Goal: Information Seeking & Learning: Check status

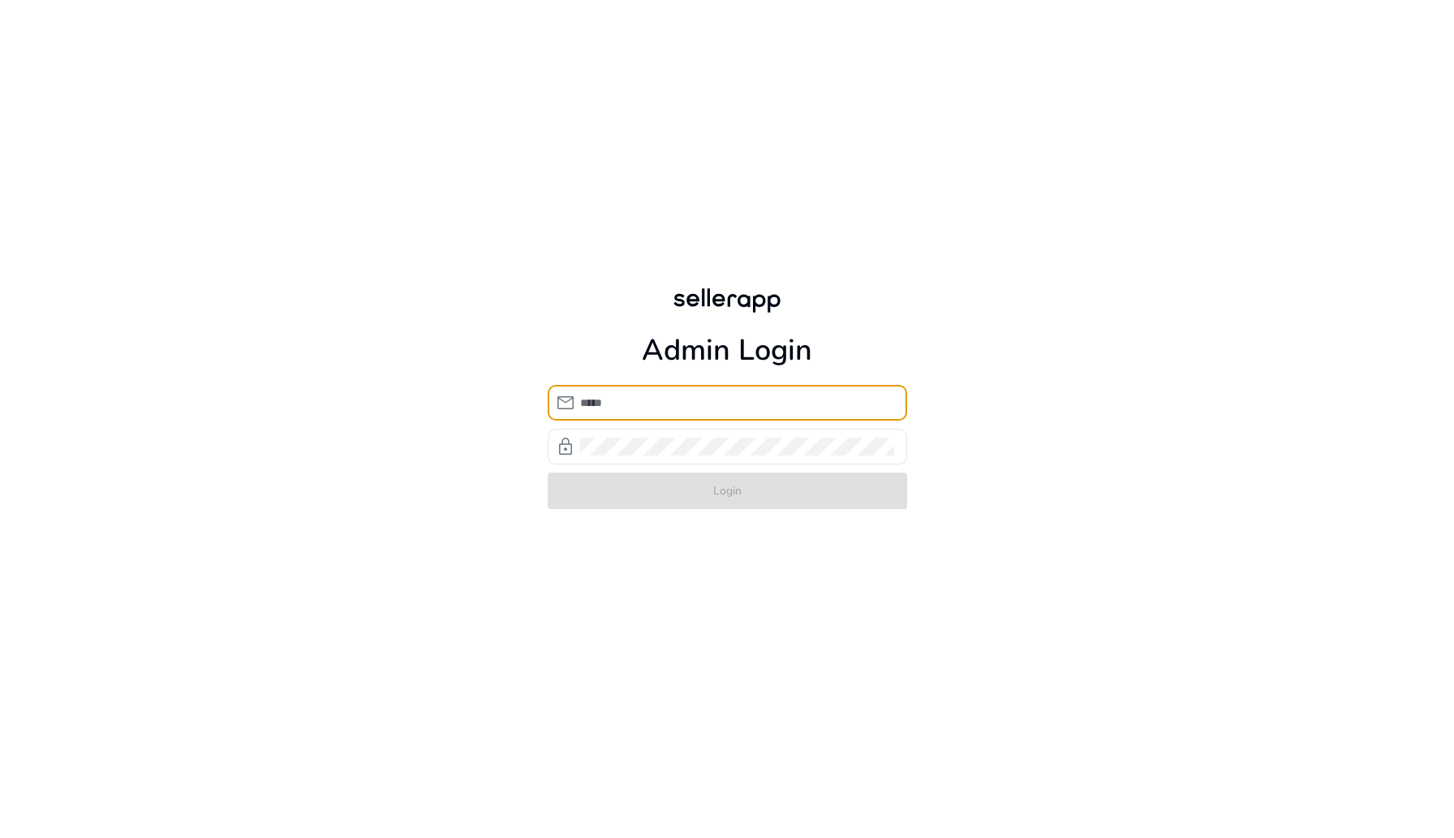
click at [708, 409] on input "email" at bounding box center [737, 403] width 314 height 18
type input "**********"
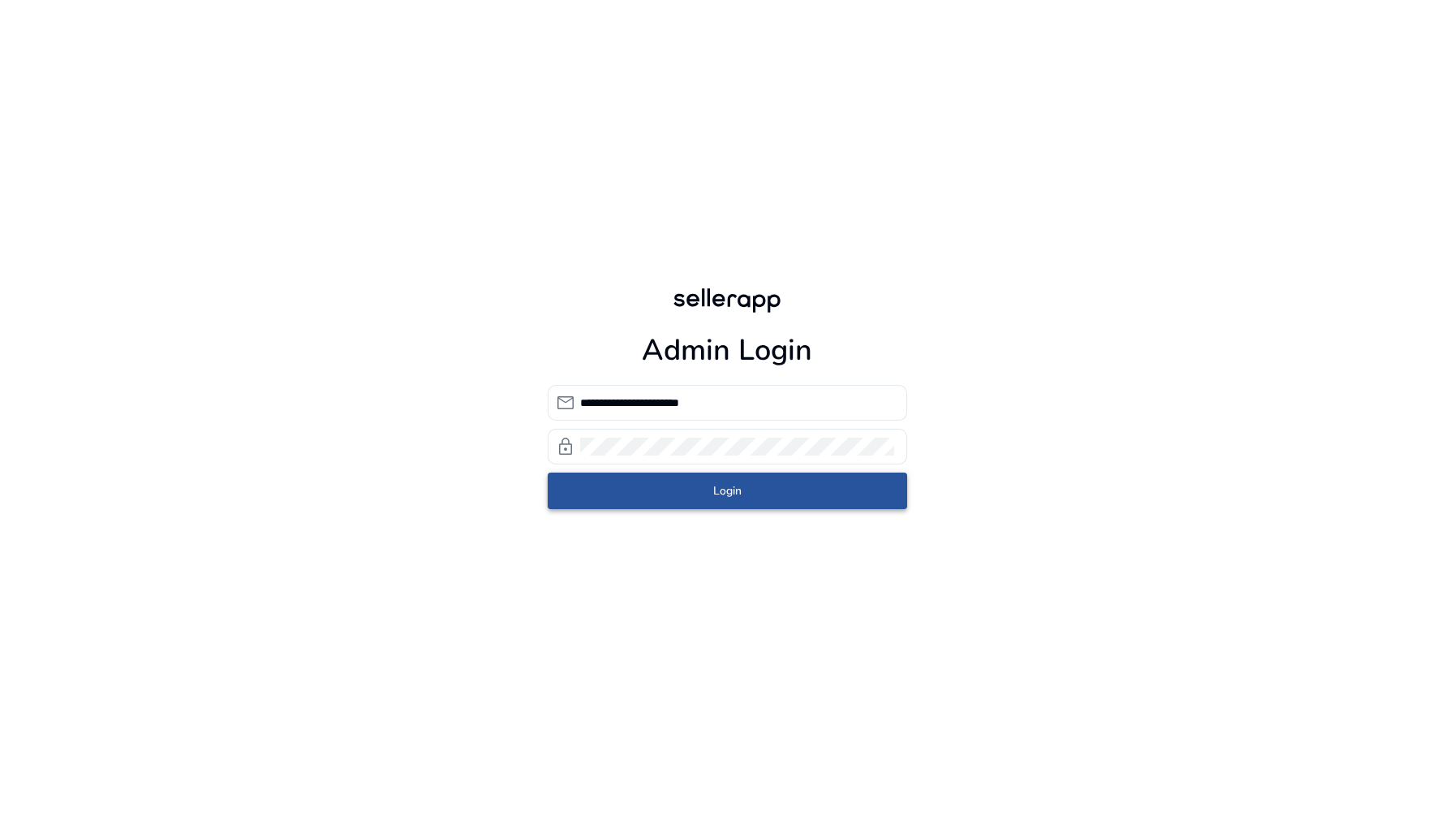
click at [674, 488] on span "submit" at bounding box center [728, 490] width 360 height 39
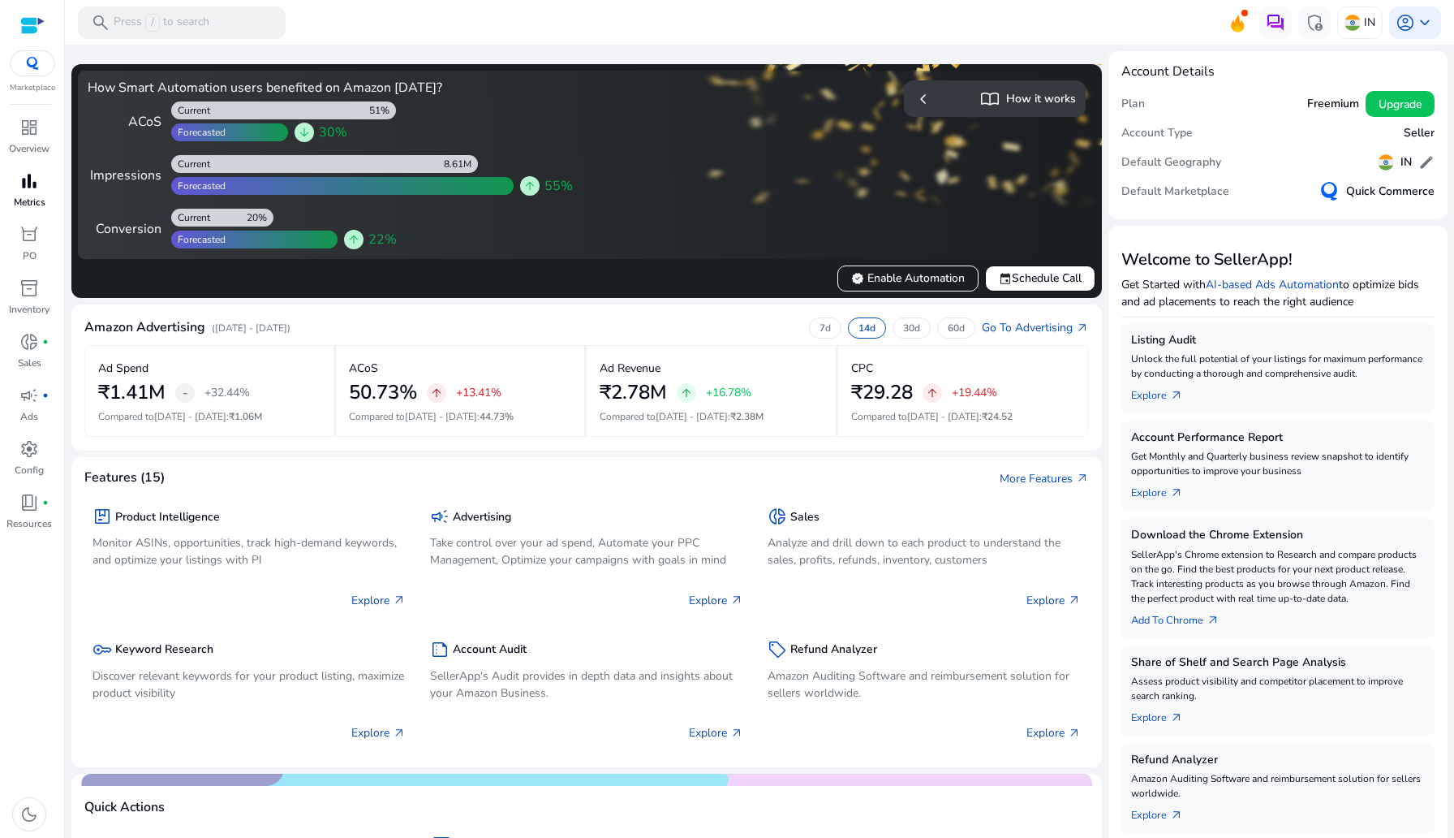
click at [29, 199] on p "Metrics" at bounding box center [30, 202] width 32 height 15
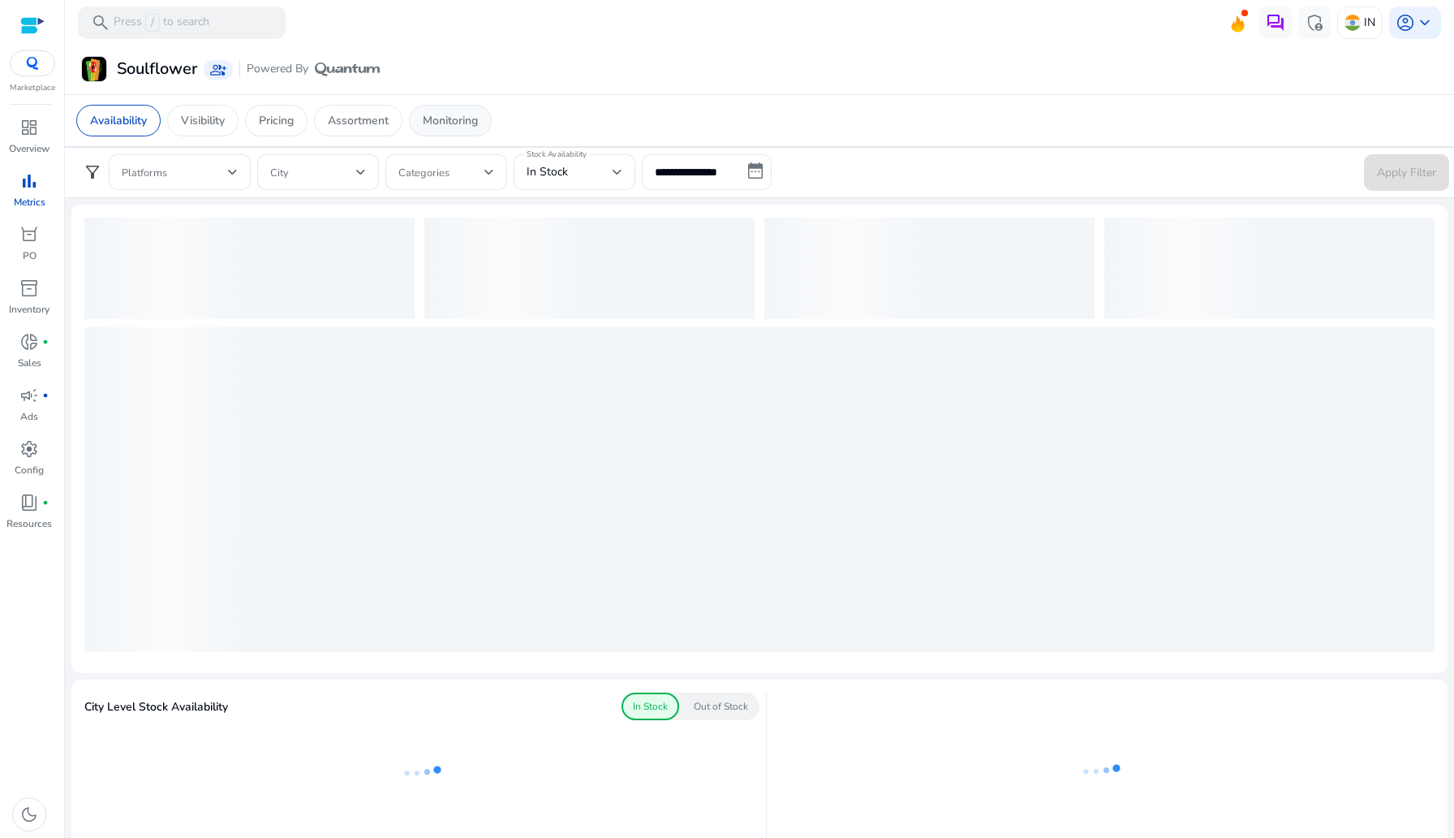
click at [446, 126] on p "Monitoring" at bounding box center [450, 120] width 55 height 17
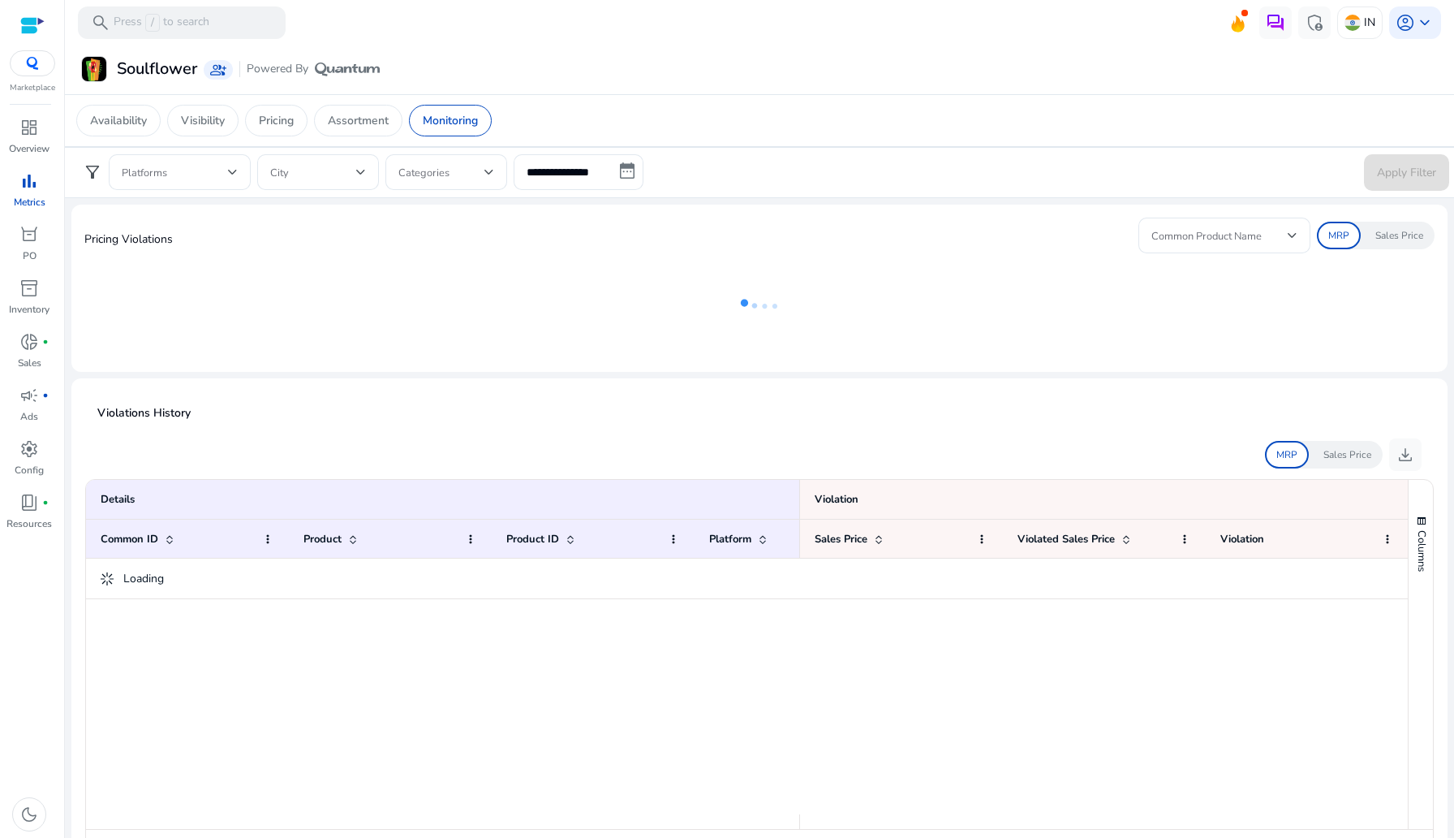
scroll to position [97, 0]
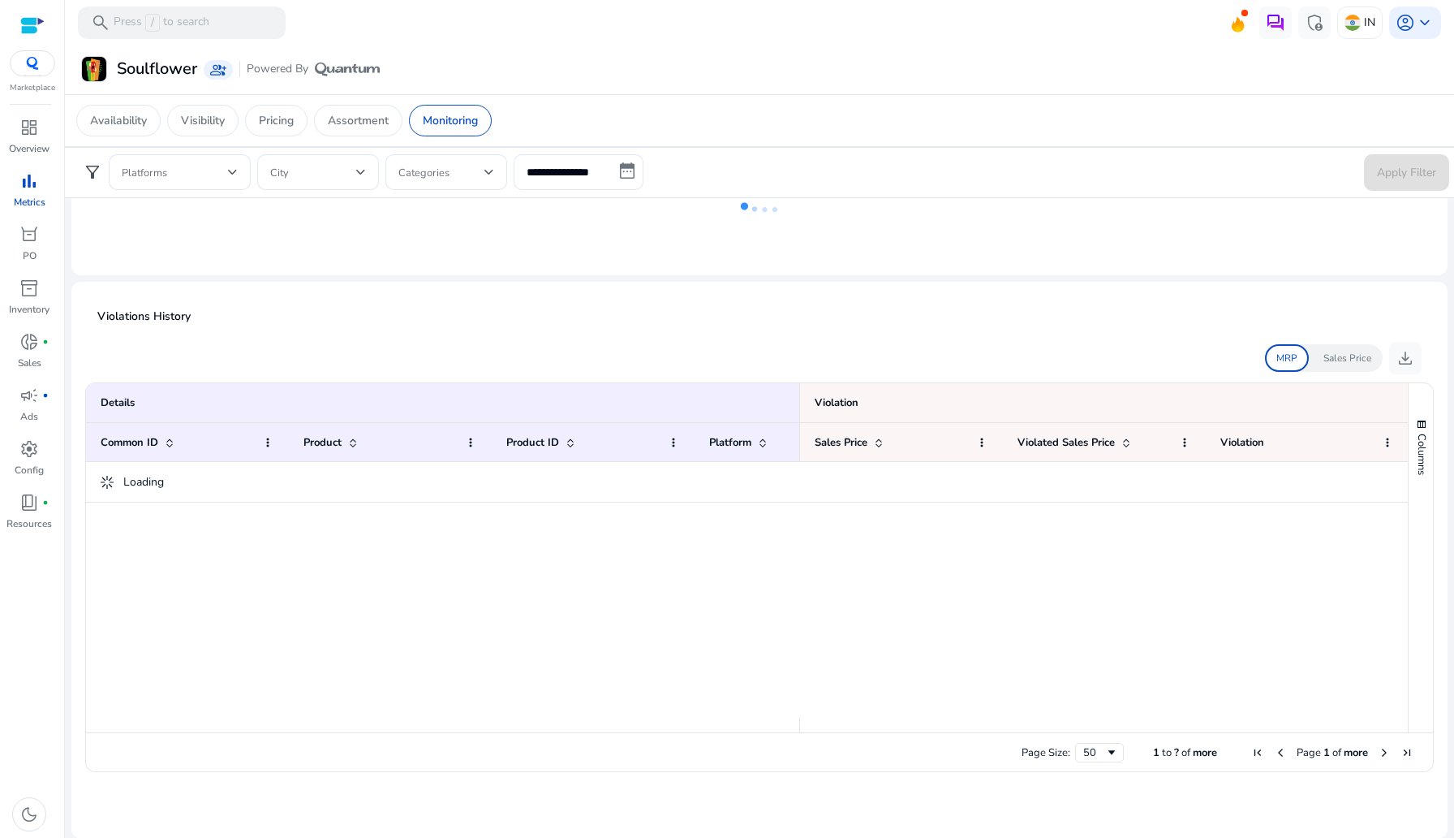
click at [584, 323] on p "Violations History" at bounding box center [759, 316] width 1324 height 17
click at [742, 360] on div "MRP Sales Price download" at bounding box center [759, 358] width 1324 height 32
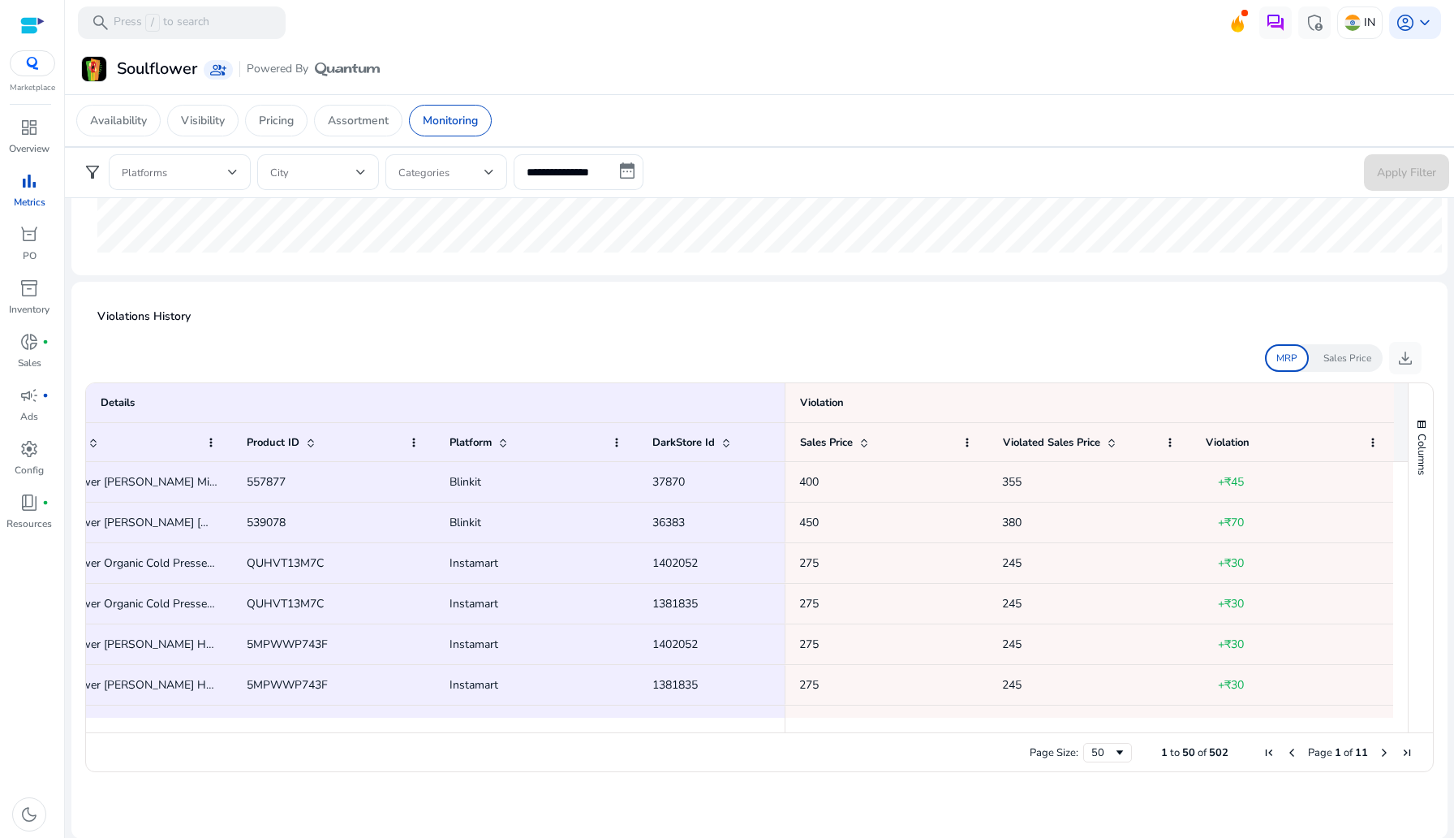
scroll to position [0, 0]
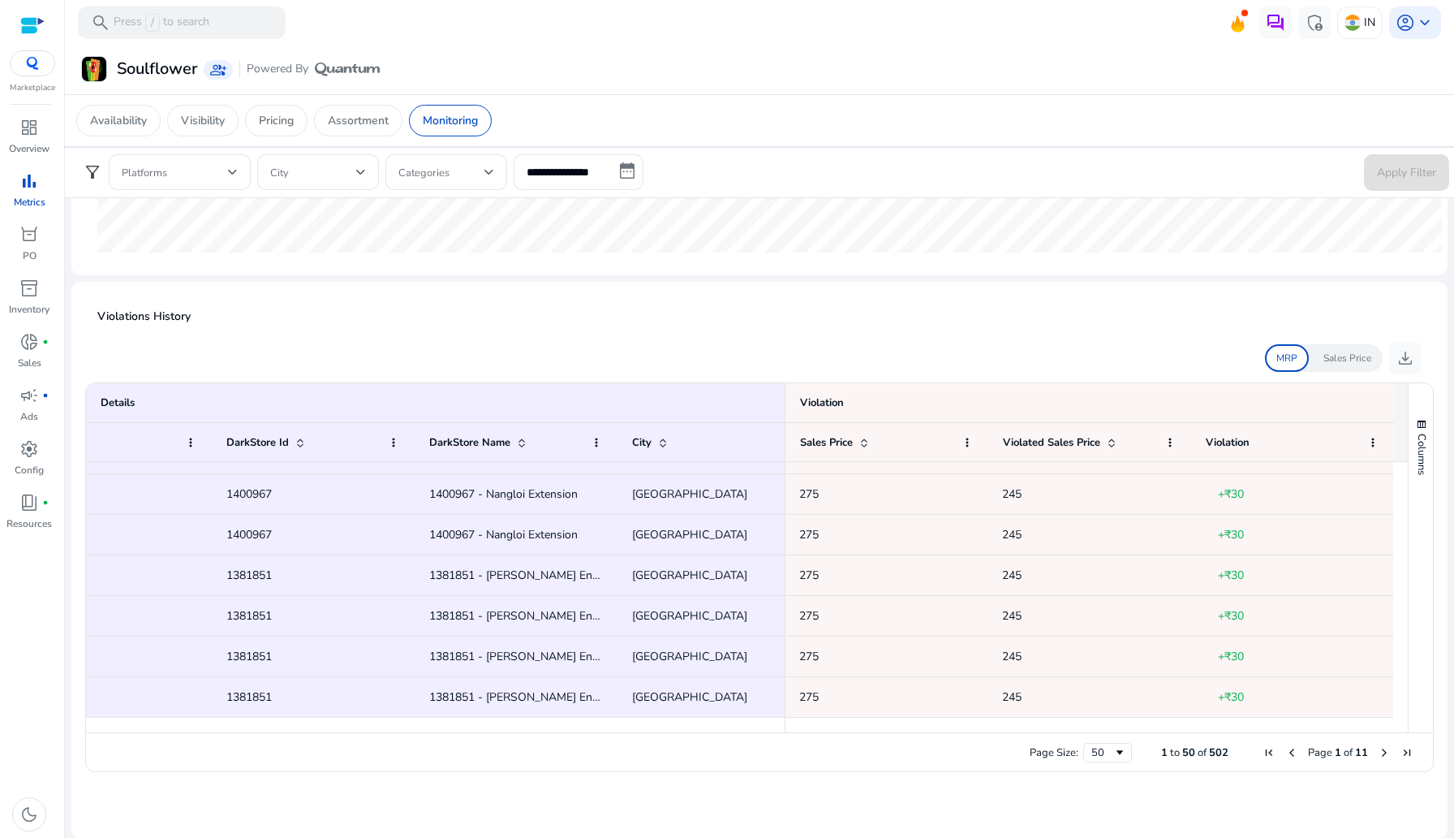
click at [1330, 352] on p "Sales Price" at bounding box center [1348, 358] width 48 height 15
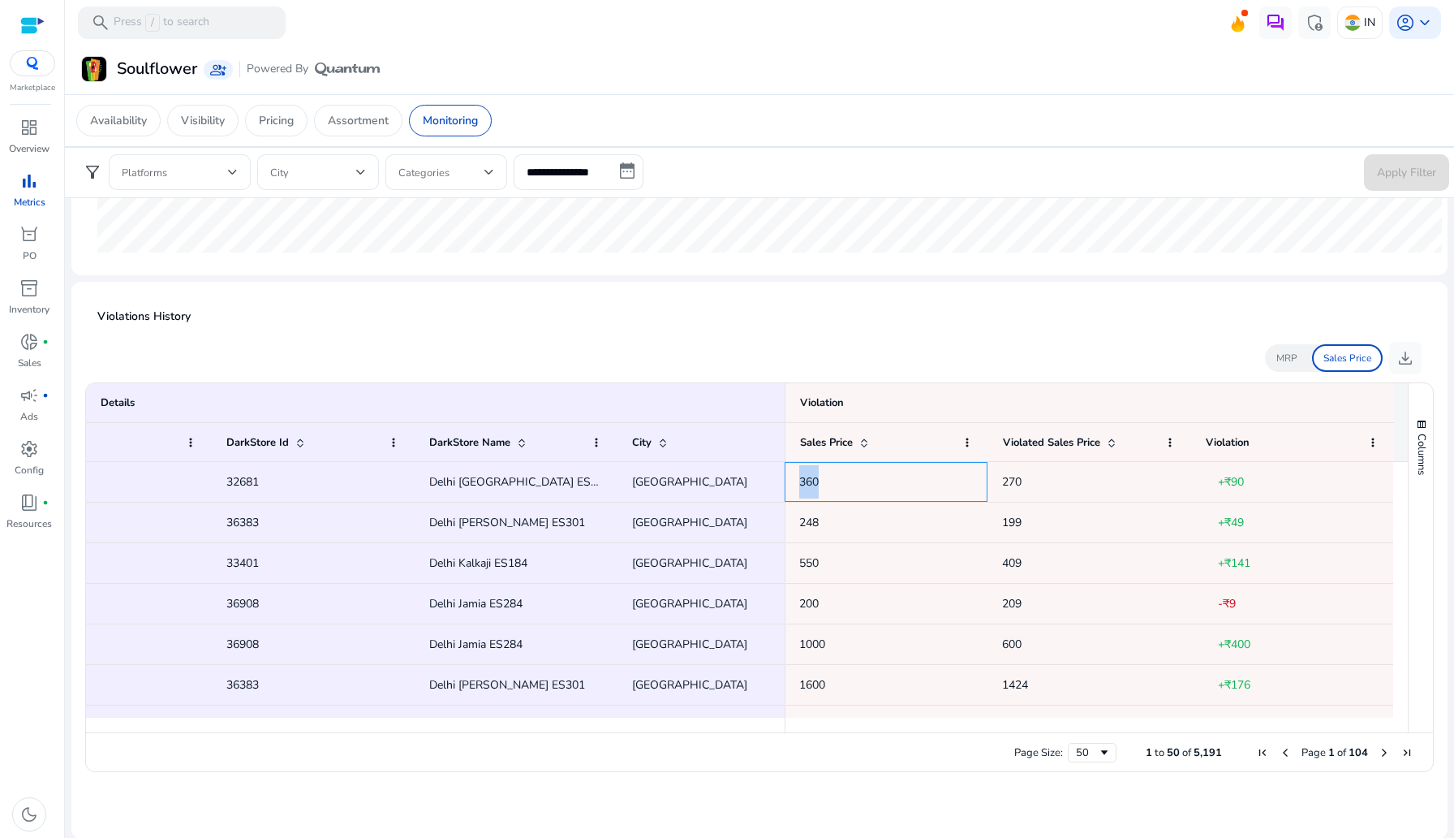
drag, startPoint x: 824, startPoint y: 483, endPoint x: 792, endPoint y: 484, distance: 31.7
click at [792, 484] on div "360" at bounding box center [886, 482] width 203 height 40
drag, startPoint x: 1019, startPoint y: 474, endPoint x: 993, endPoint y: 480, distance: 26.6
click at [993, 480] on div "270" at bounding box center [1089, 482] width 203 height 40
click at [984, 346] on div "MRP Sales Price download" at bounding box center [759, 358] width 1324 height 32
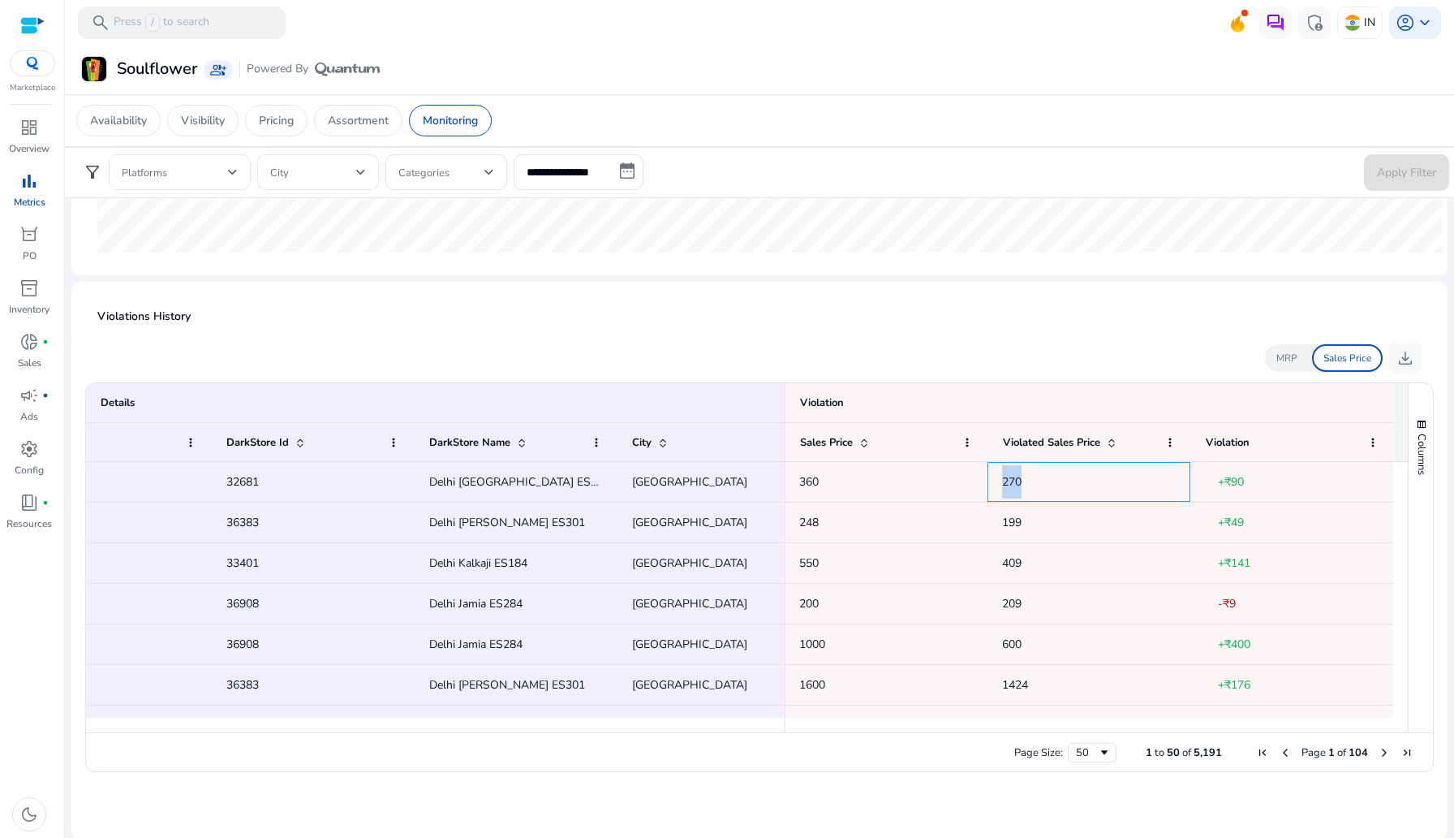
drag, startPoint x: 1022, startPoint y: 479, endPoint x: 992, endPoint y: 480, distance: 30.1
click at [992, 480] on div "270" at bounding box center [1089, 482] width 203 height 40
click at [1096, 352] on div "MRP Sales Price download" at bounding box center [759, 358] width 1324 height 32
click at [1097, 352] on div "MRP Sales Price download" at bounding box center [759, 358] width 1324 height 32
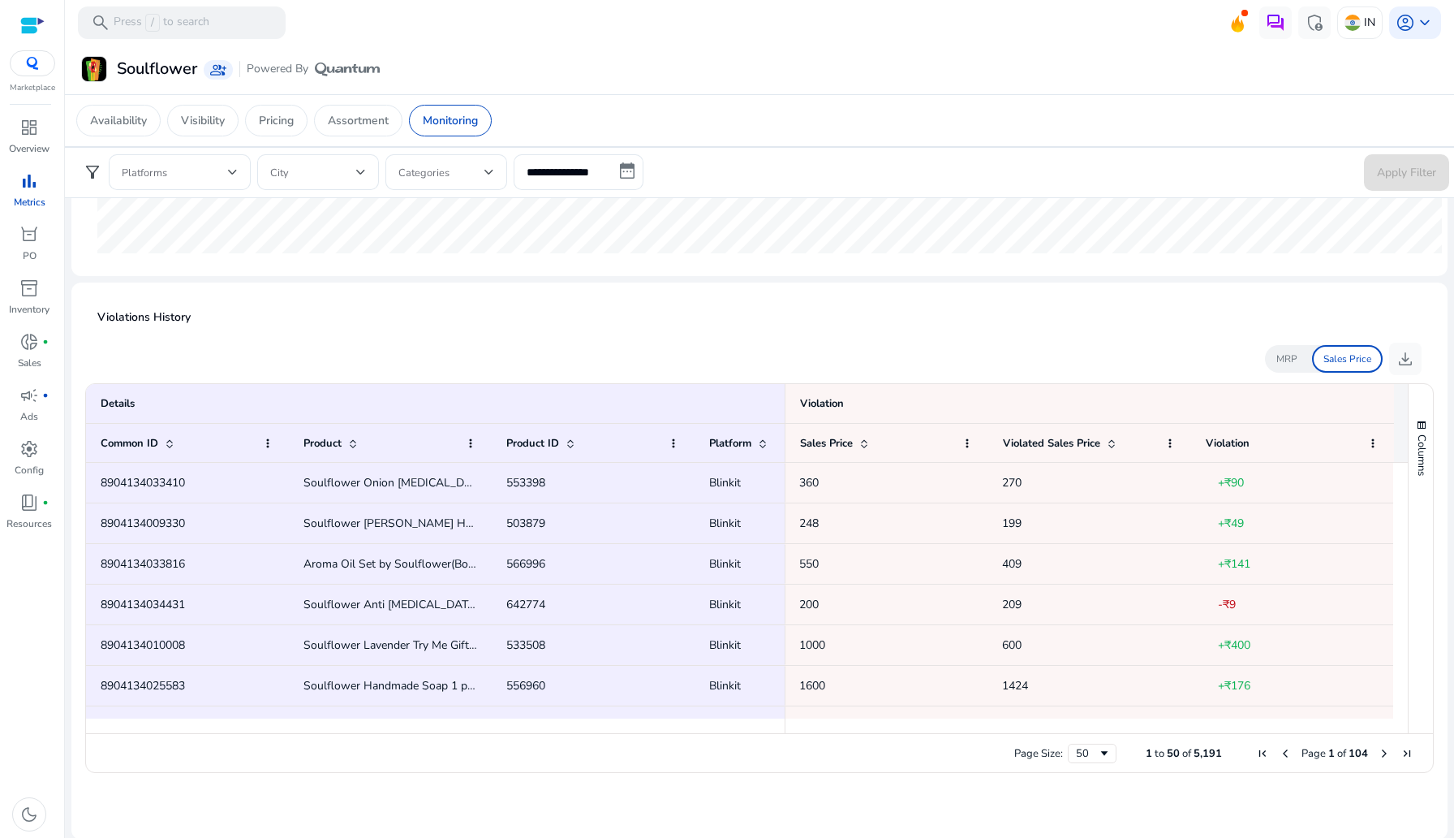
click at [590, 335] on div at bounding box center [759, 335] width 1324 height 13
click at [964, 323] on p "Violations History" at bounding box center [759, 316] width 1324 height 17
